Goal: Use online tool/utility: Utilize a website feature to perform a specific function

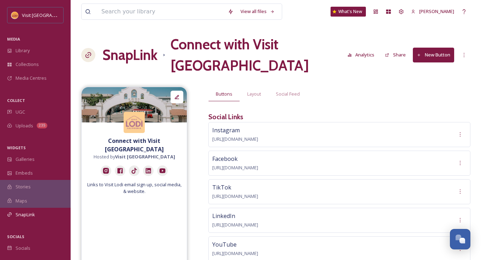
click at [435, 48] on button "New Button" at bounding box center [433, 55] width 41 height 14
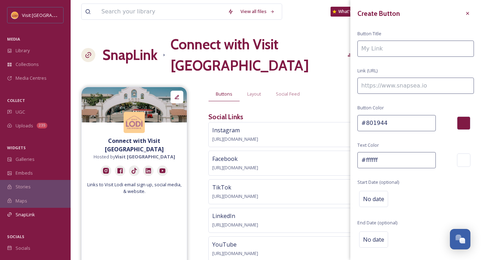
click at [402, 50] on input at bounding box center [416, 49] width 117 height 16
type input "Sign Up for Our Events Email"
click at [385, 87] on input at bounding box center [416, 86] width 117 height 16
paste input "[URL][DOMAIN_NAME]"
type input "[URL][DOMAIN_NAME]"
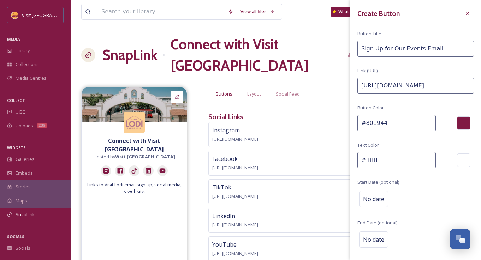
click at [463, 121] on div at bounding box center [463, 123] width 13 height 13
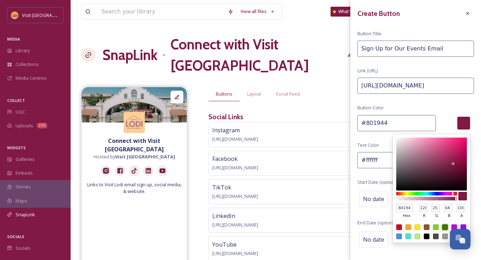
click at [445, 227] on div at bounding box center [445, 228] width 6 height 6
type input "#417505"
type input "417505"
type input "65"
type input "117"
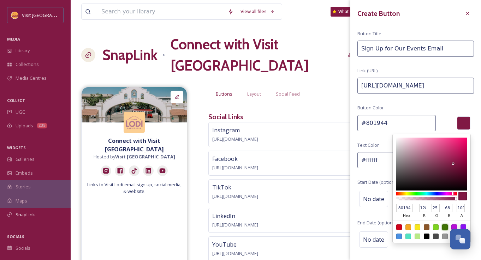
type input "5"
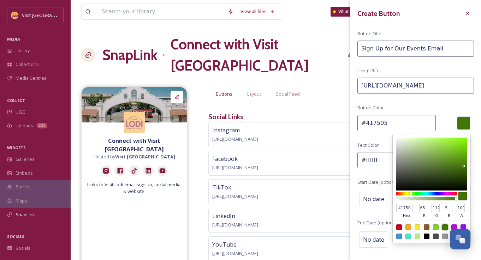
click at [442, 113] on div "Create Button Button Title Sign Up for Our Events Email Link (URL) [URL][DOMAIN…" at bounding box center [415, 141] width 131 height 282
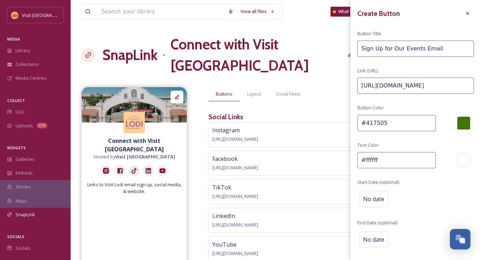
scroll to position [20, 0]
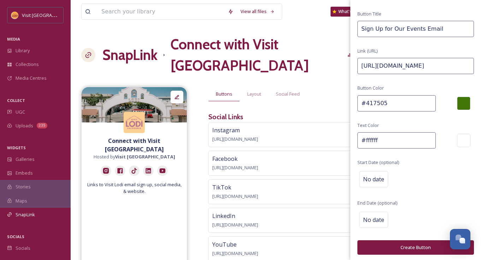
click at [417, 246] on button "Create Button" at bounding box center [416, 248] width 117 height 14
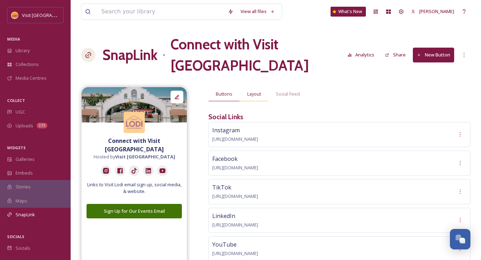
click at [253, 91] on span "Layout" at bounding box center [254, 94] width 14 height 7
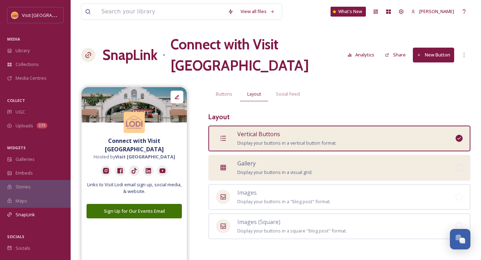
click at [228, 161] on div at bounding box center [223, 168] width 14 height 14
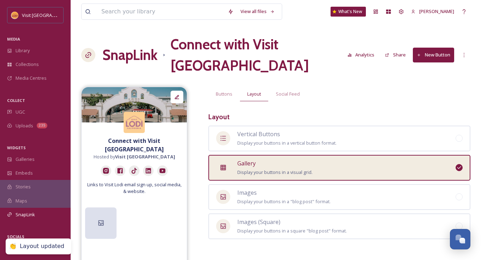
click at [261, 159] on div "Gallery Display your buttons in a visual grid." at bounding box center [274, 167] width 75 height 17
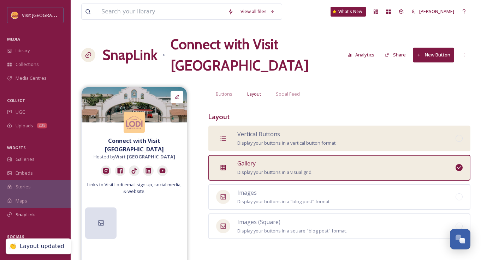
click at [260, 140] on span "Display your buttons in a vertical button format." at bounding box center [286, 143] width 99 height 6
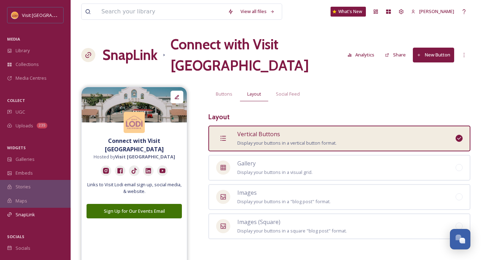
drag, startPoint x: 136, startPoint y: 184, endPoint x: 131, endPoint y: 219, distance: 35.8
click at [131, 219] on div "Connect with Visit [GEOGRAPHIC_DATA] Hosted by Visit Lodi Links to Visit Lodi e…" at bounding box center [134, 178] width 106 height 183
click at [461, 49] on div at bounding box center [464, 55] width 13 height 13
click at [450, 95] on span "Edit Settings" at bounding box center [447, 98] width 26 height 7
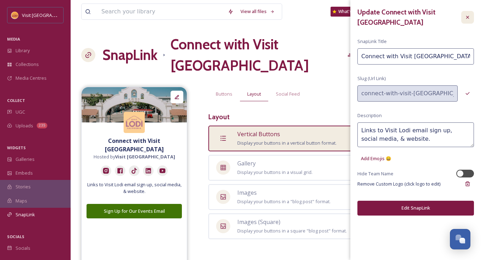
click at [469, 14] on icon at bounding box center [468, 17] width 6 height 6
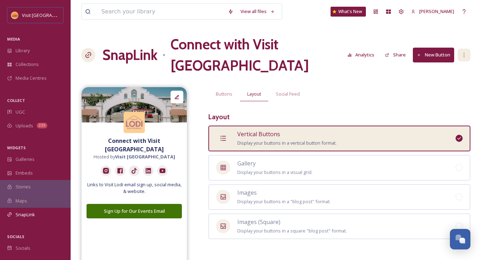
click at [466, 52] on icon at bounding box center [464, 55] width 6 height 6
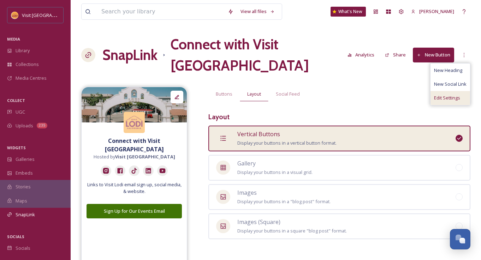
click at [454, 95] on span "Edit Settings" at bounding box center [447, 98] width 26 height 7
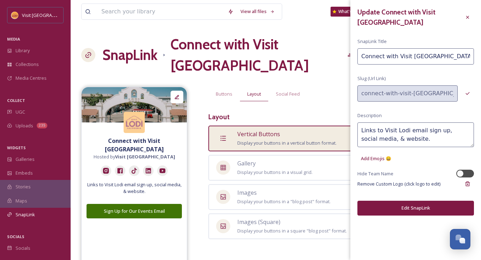
click at [336, 89] on div "Buttons Layout Social Feed Layout Vertical Buttons Display your buttons in a ve…" at bounding box center [339, 165] width 262 height 156
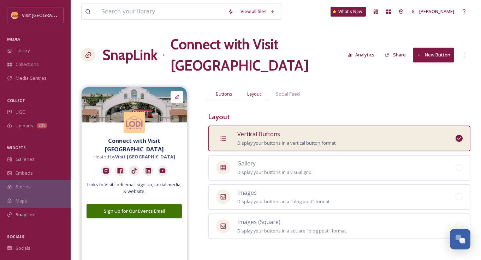
click at [221, 91] on span "Buttons" at bounding box center [224, 94] width 17 height 7
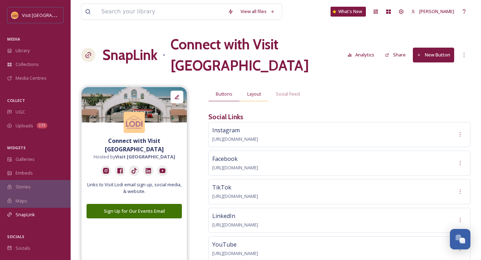
click at [258, 91] on span "Layout" at bounding box center [254, 94] width 14 height 7
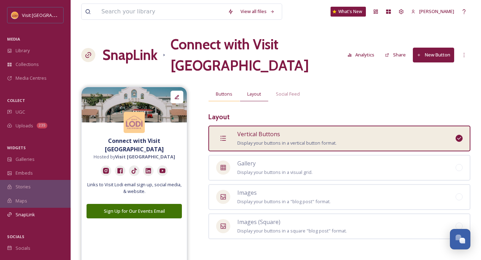
click at [224, 87] on div "Buttons" at bounding box center [223, 94] width 31 height 14
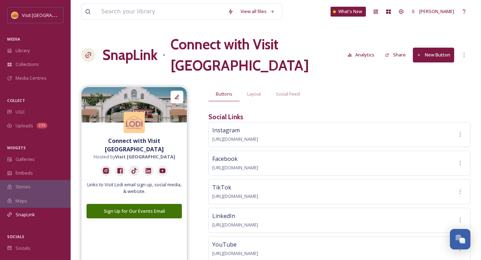
drag, startPoint x: 279, startPoint y: 135, endPoint x: 282, endPoint y: 144, distance: 10.1
click at [258, 155] on div "Facebook [URL][DOMAIN_NAME]" at bounding box center [235, 163] width 46 height 17
click at [459, 160] on icon at bounding box center [460, 163] width 6 height 6
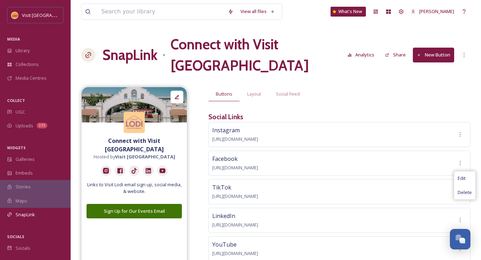
click at [348, 87] on div "Buttons Layout Social Feed Social Links Instagram [URL][DOMAIN_NAME] Facebook […" at bounding box center [339, 225] width 262 height 277
click at [249, 91] on span "Layout" at bounding box center [254, 94] width 14 height 7
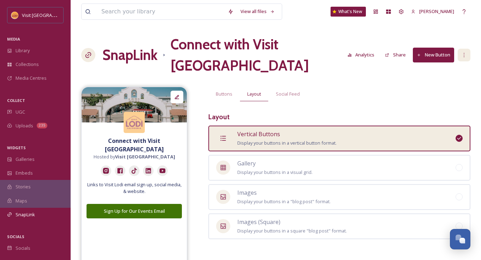
click at [462, 52] on icon at bounding box center [464, 55] width 6 height 6
click at [433, 48] on button "New Button" at bounding box center [433, 55] width 41 height 14
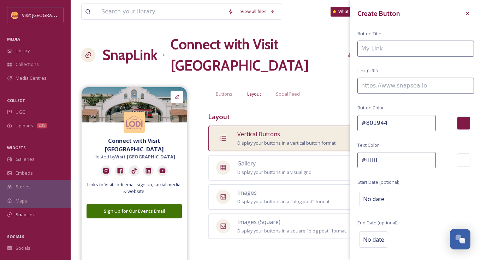
click at [395, 49] on input at bounding box center [416, 49] width 117 height 16
type input "[DOMAIN_NAME]"
click at [383, 87] on input at bounding box center [416, 86] width 117 height 16
paste input "[URL][DOMAIN_NAME]"
type input "[URL][DOMAIN_NAME]"
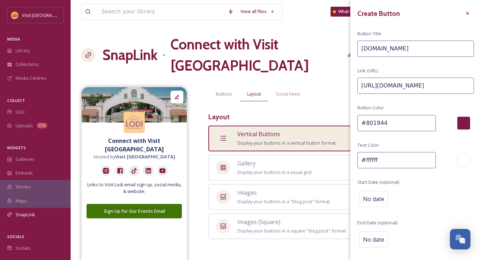
click at [461, 124] on div at bounding box center [463, 123] width 13 height 13
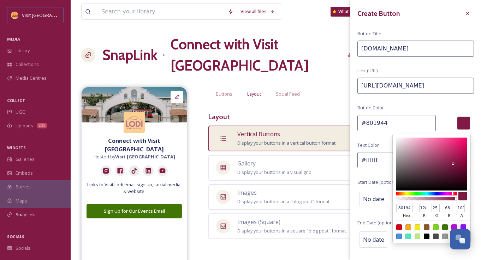
click at [461, 124] on div at bounding box center [463, 123] width 13 height 13
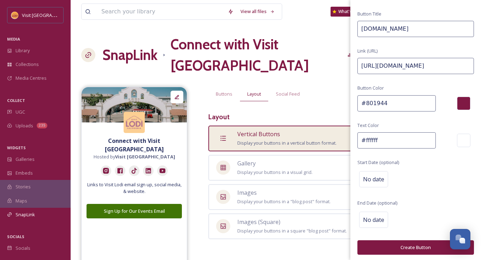
click at [423, 243] on button "Create Button" at bounding box center [416, 248] width 117 height 14
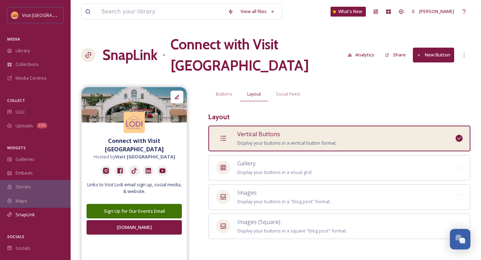
click at [397, 48] on button "Share" at bounding box center [396, 55] width 28 height 14
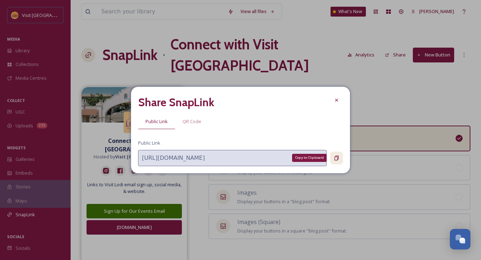
click at [336, 157] on icon at bounding box center [337, 158] width 6 height 6
click at [336, 99] on icon at bounding box center [337, 101] width 6 height 6
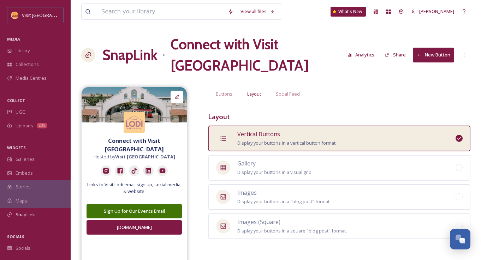
click at [135, 48] on h1 "SnapLink" at bounding box center [129, 55] width 55 height 21
